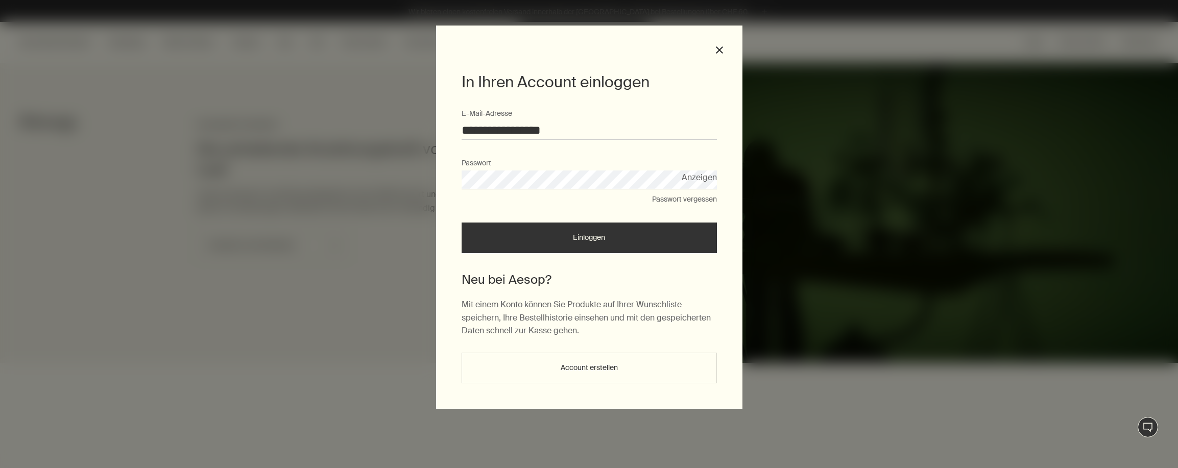
click at [565, 236] on button "Einloggen" at bounding box center [589, 238] width 255 height 31
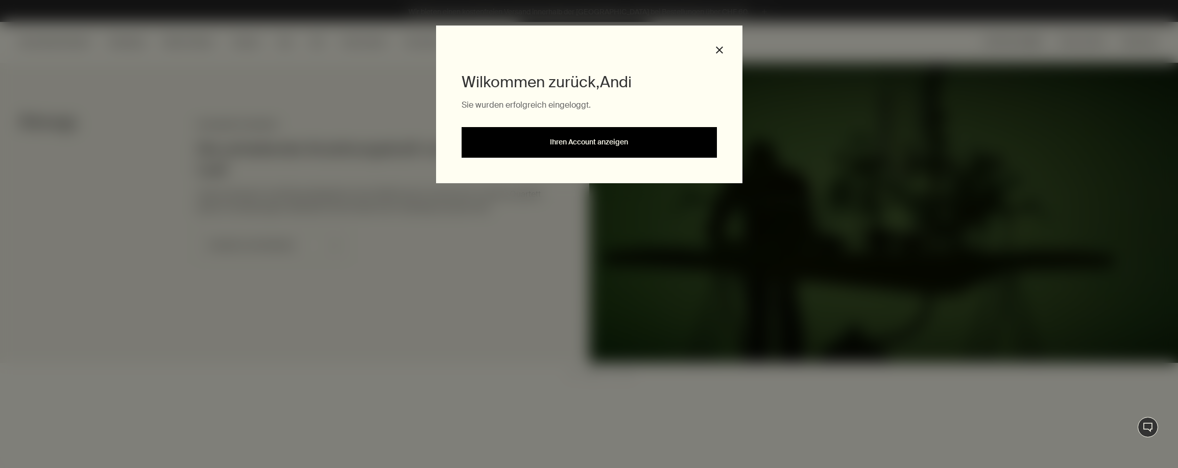
click at [585, 148] on link "Ihren Account anzeigen" at bounding box center [589, 142] width 255 height 31
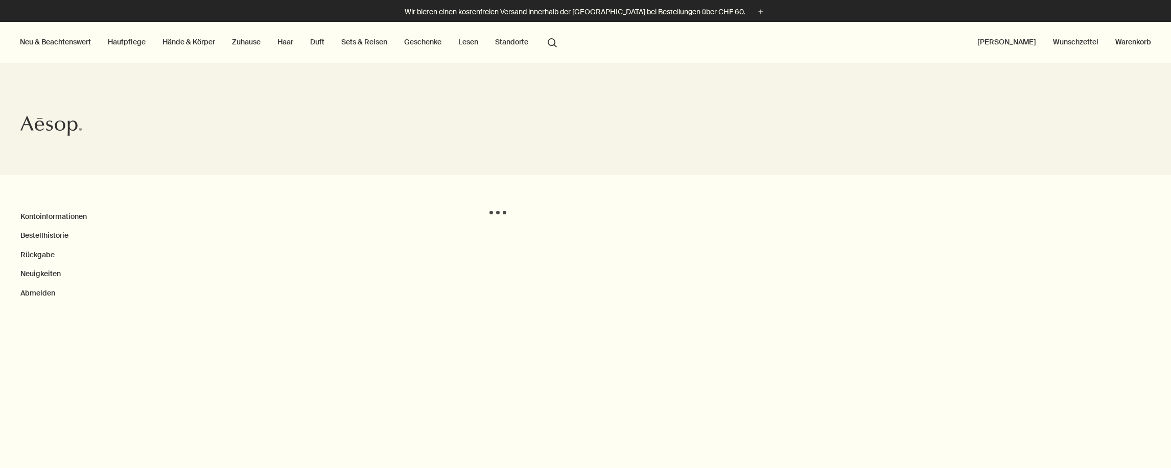
click at [49, 229] on ul "Kontoinformationen Bestellhistorie Rückgabe Neuigkeiten Abmelden" at bounding box center [253, 255] width 467 height 88
click at [50, 232] on link "Bestellhistorie" at bounding box center [44, 235] width 48 height 9
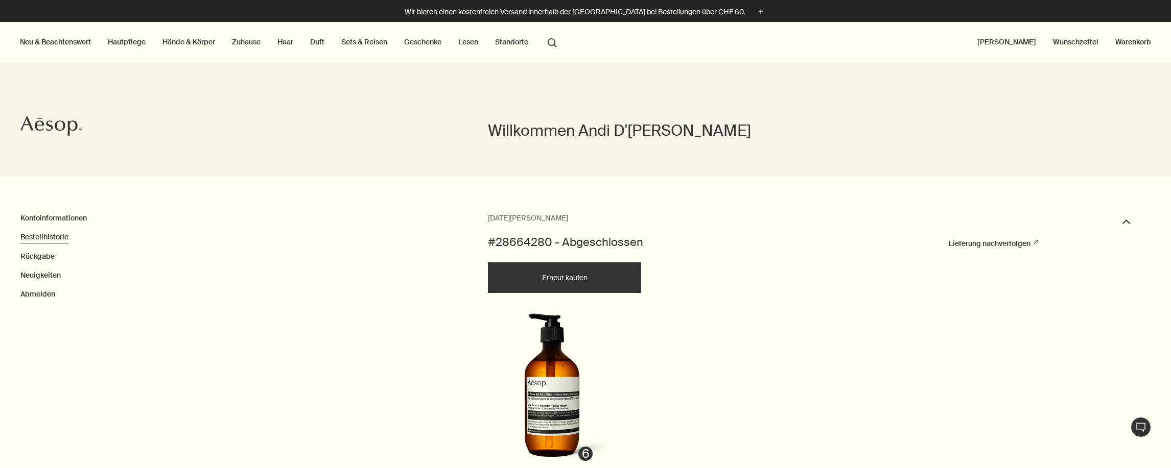
click at [575, 280] on button "Erneut kaufen" at bounding box center [564, 278] width 153 height 31
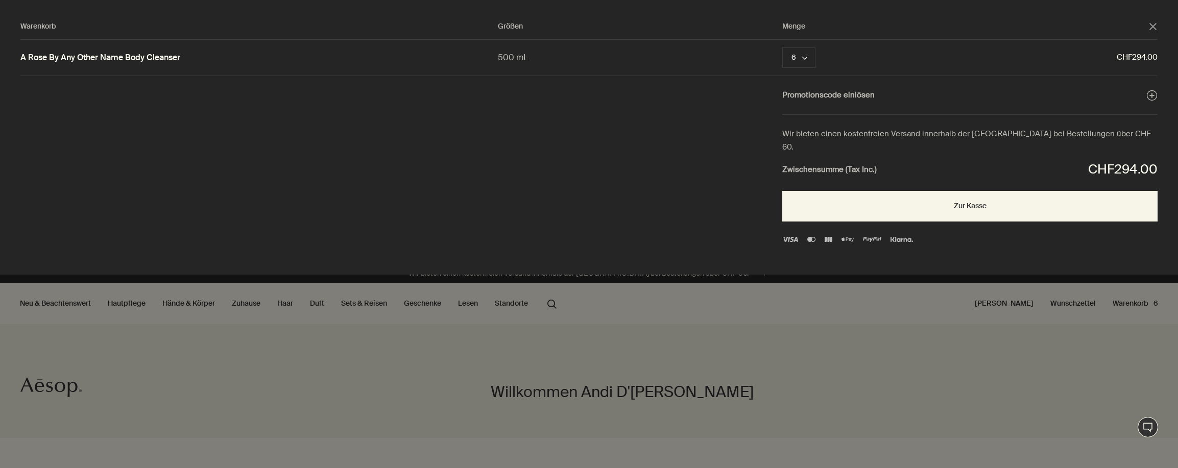
click at [100, 208] on div "Warenkorb Größen Menge close A Rose By Any Other Name Body Cleanser 500 mL 6 ch…" at bounding box center [599, 137] width 1199 height 275
click at [914, 196] on button "Zur Kasse" at bounding box center [970, 206] width 375 height 31
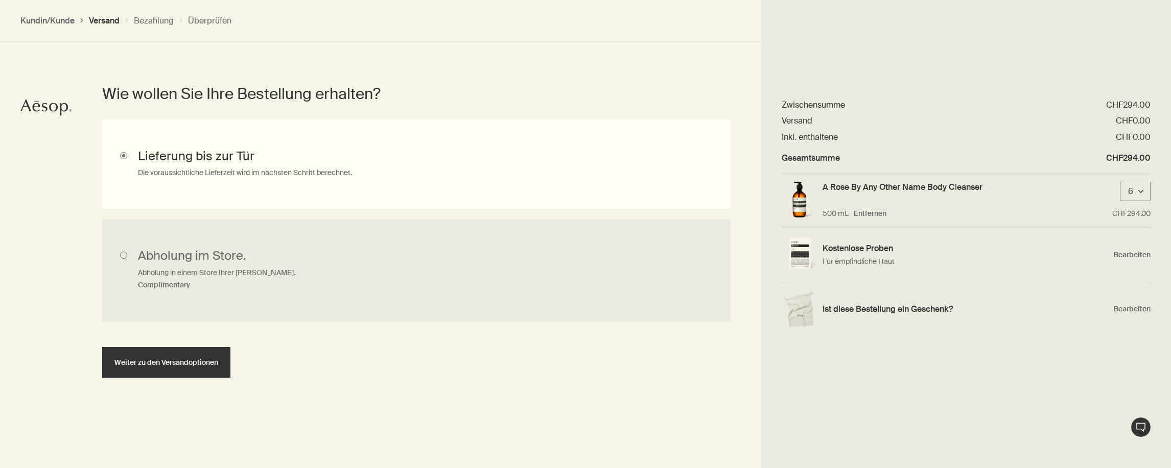
scroll to position [261, 0]
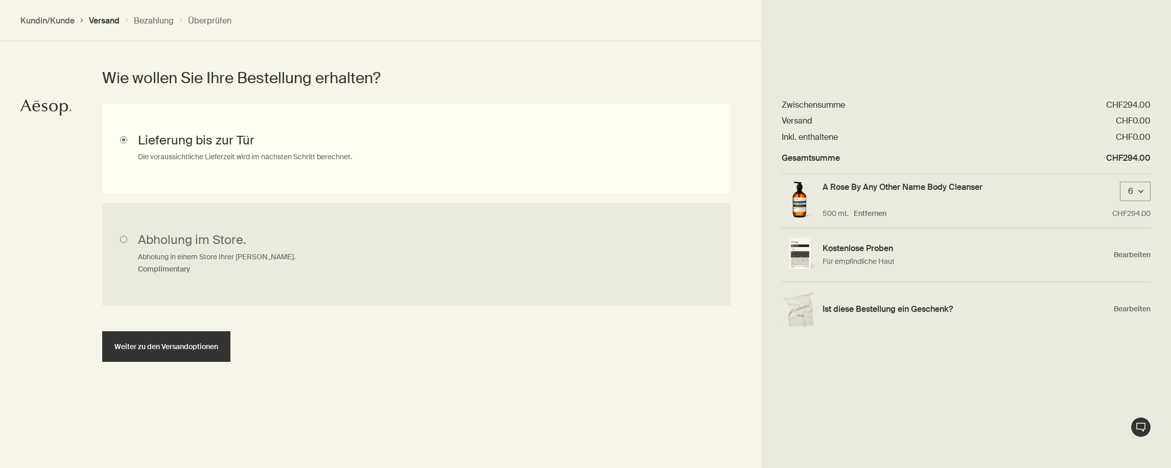
click at [911, 374] on div "Zusammenfassung der Bestellung CHF294.00 downArrow Zwischensumme CHF294.00 Vers…" at bounding box center [966, 234] width 410 height 468
click at [192, 347] on span "Weiter zu den Versandoptionen" at bounding box center [166, 347] width 104 height 8
select select "CH"
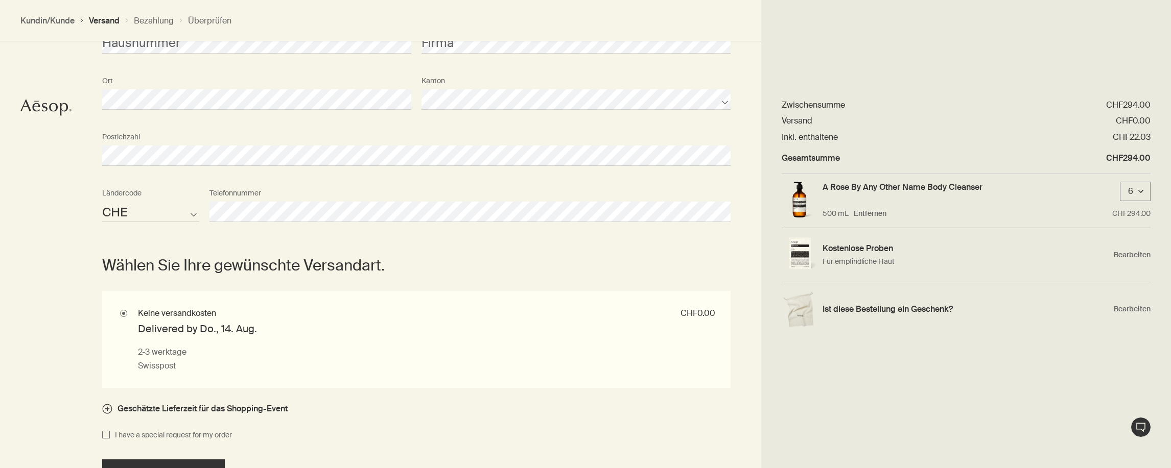
scroll to position [799, 0]
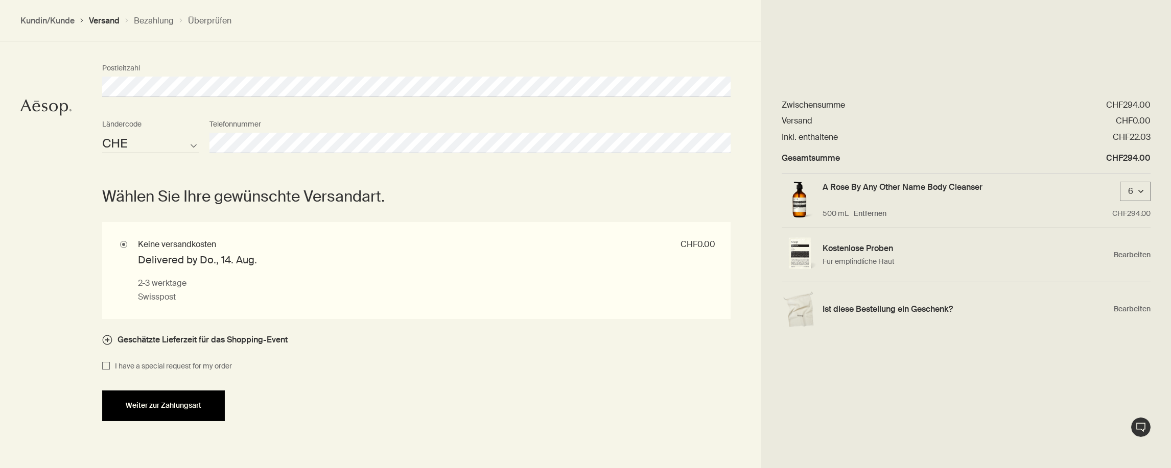
click at [155, 409] on span "Weiter zur Zahlungsart" at bounding box center [164, 406] width 76 height 8
select select "CH"
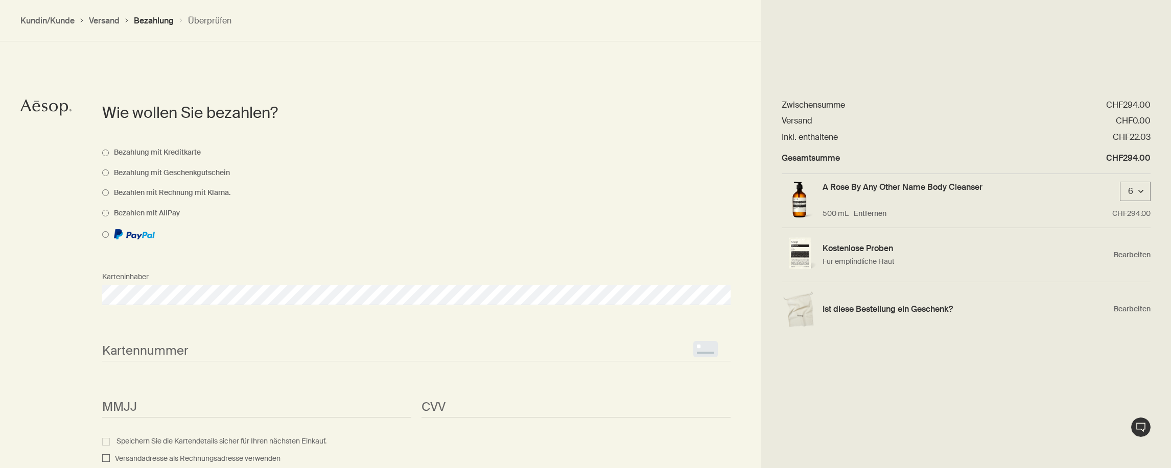
scroll to position [724, 0]
click at [323, 205] on li at bounding box center [408, 197] width 613 height 22
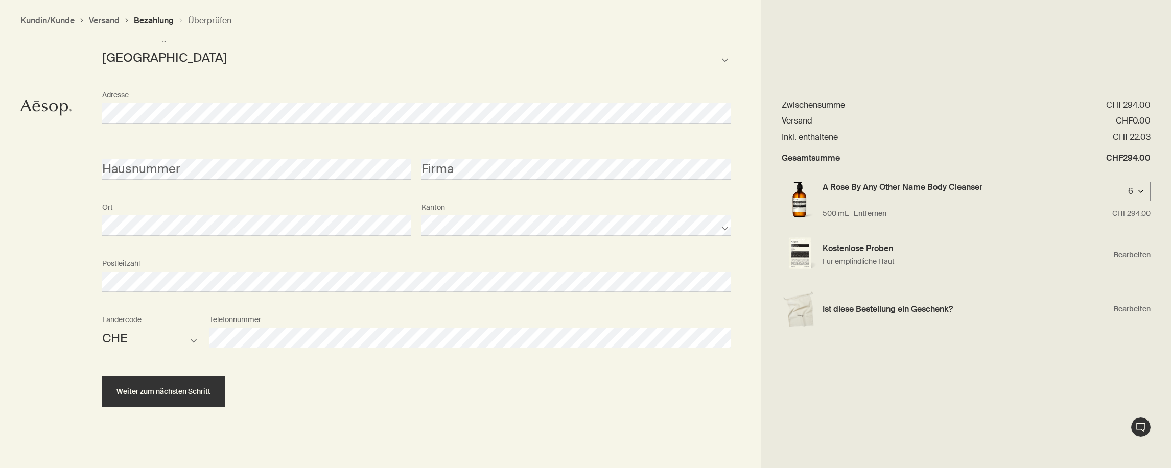
scroll to position [1177, 0]
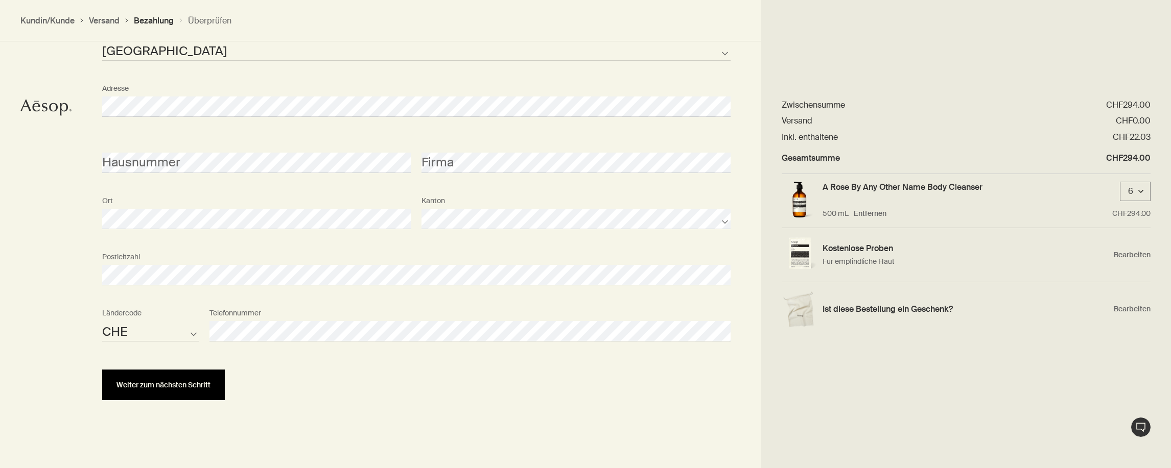
click at [173, 386] on span "Weiter zum nächsten Schritt" at bounding box center [163, 386] width 94 height 8
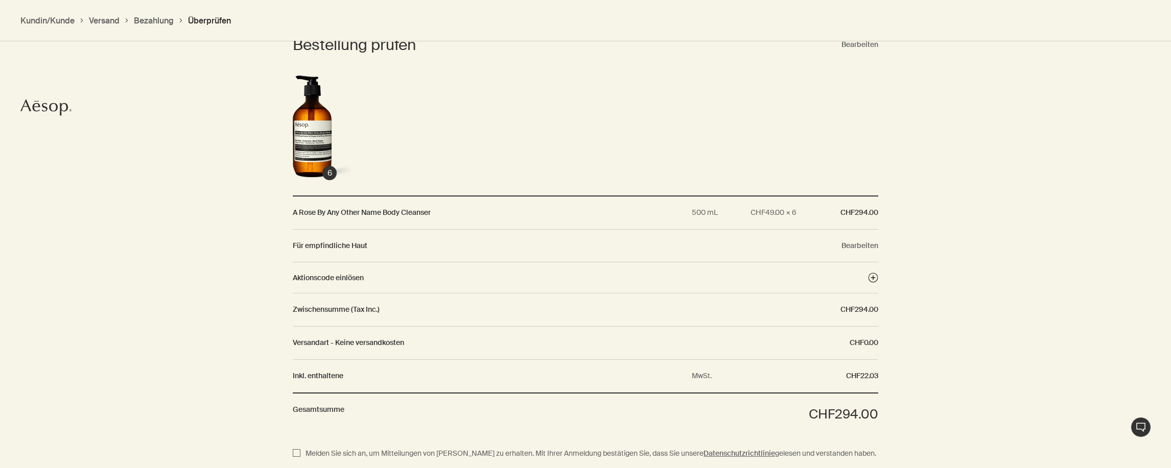
scroll to position [1070, 0]
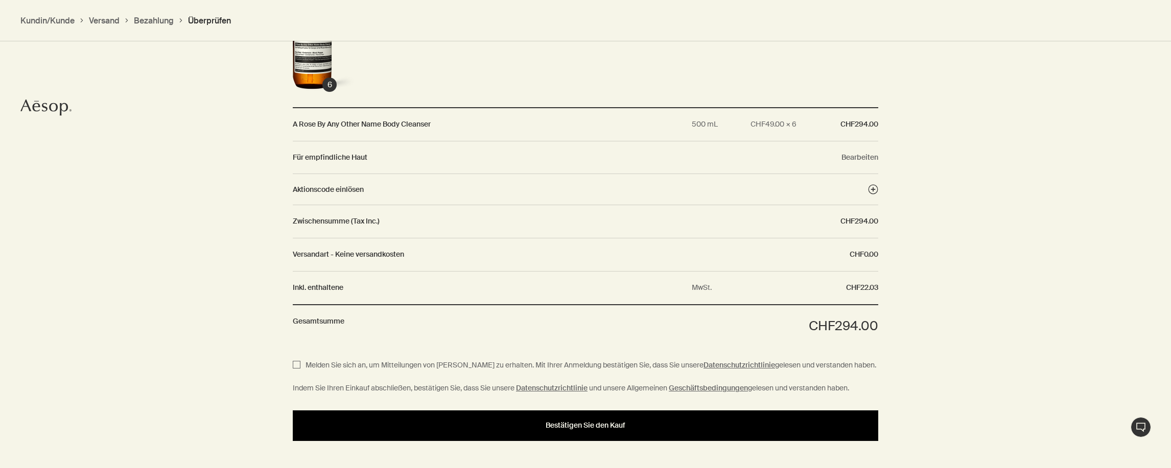
click at [542, 433] on button "Bestätigen Sie den Kauf" at bounding box center [585, 426] width 585 height 31
